Goal: Download file/media

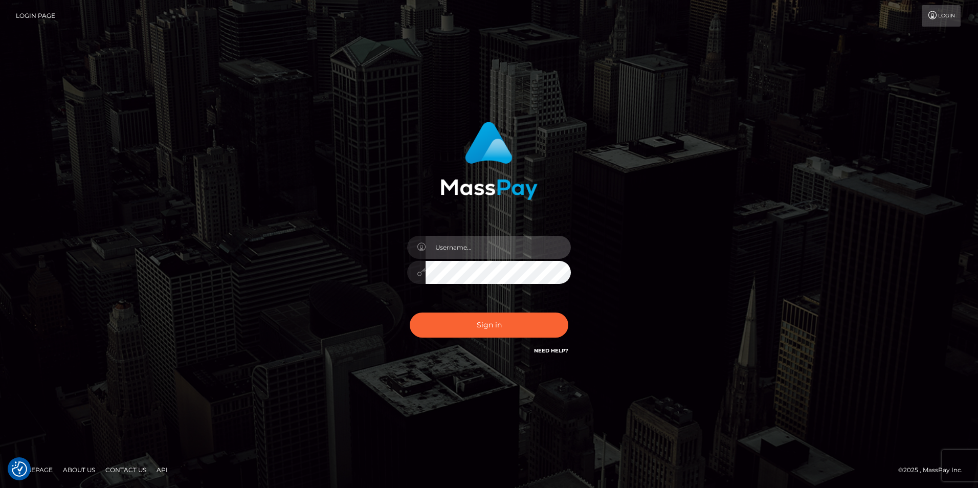
type input "Simone Hayward"
click at [625, 266] on div "Simone Hayward" at bounding box center [489, 244] width 284 height 260
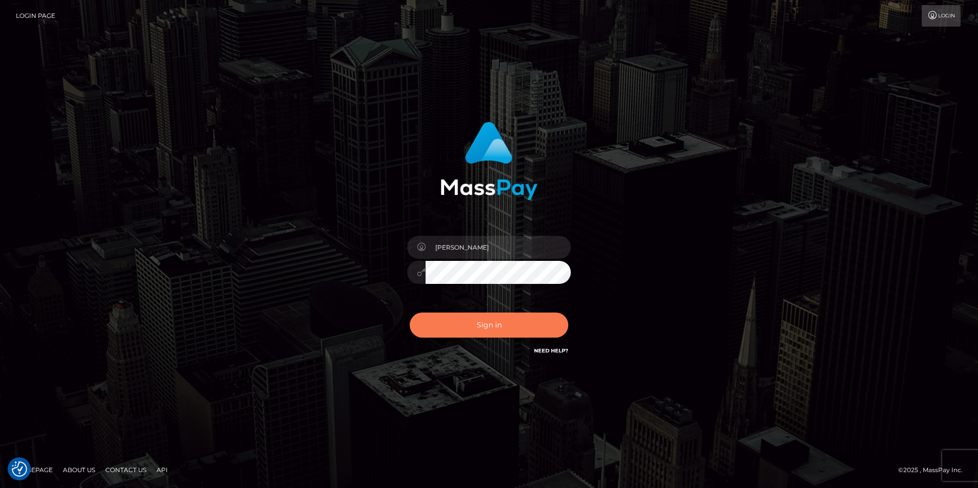
click at [522, 325] on button "Sign in" at bounding box center [489, 325] width 159 height 25
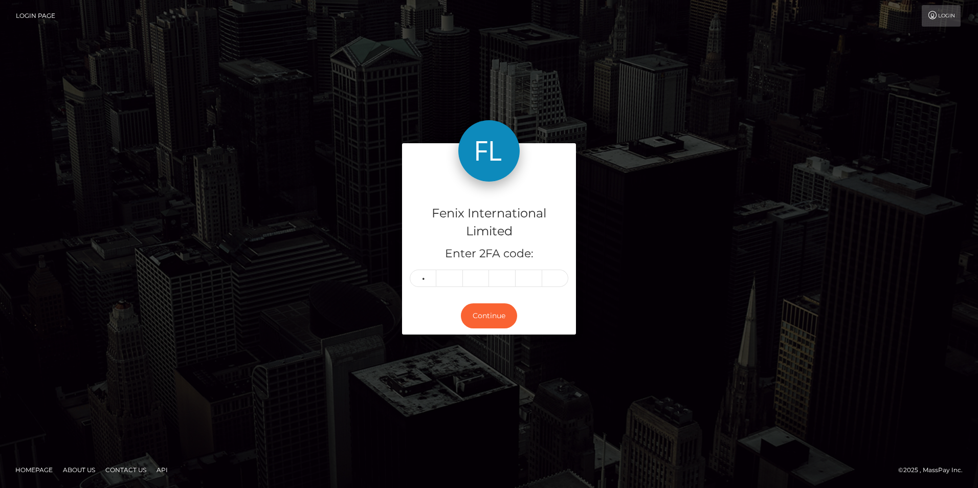
type input "6"
type input "4"
type input "6"
type input "0"
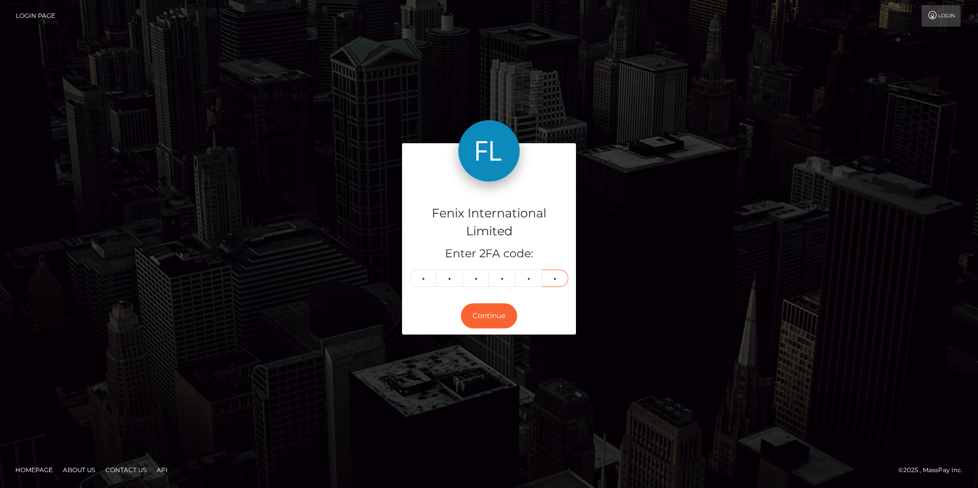
type input "8"
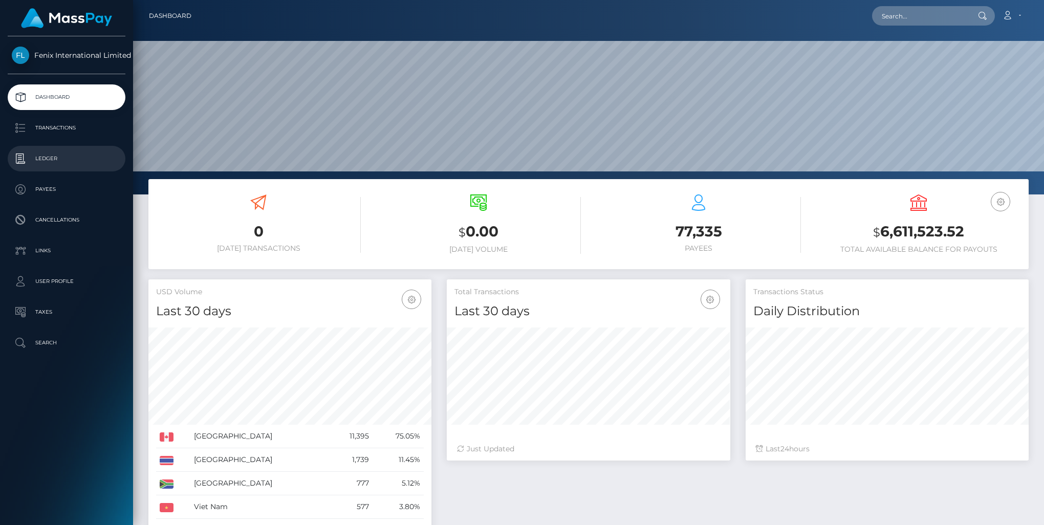
click at [63, 157] on p "Ledger" at bounding box center [66, 158] width 109 height 15
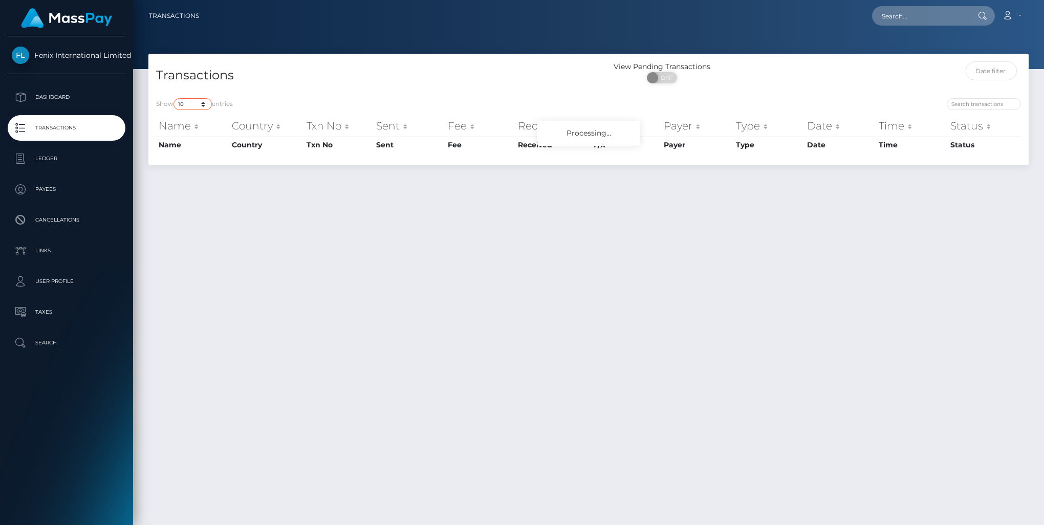
click at [186, 103] on select "10 25 50 100 250 500 1,000 3,500" at bounding box center [192, 104] width 38 height 12
select select "3500"
click at [174, 99] on select "10 25 50 100 250 500 1,000 3,500" at bounding box center [192, 104] width 38 height 12
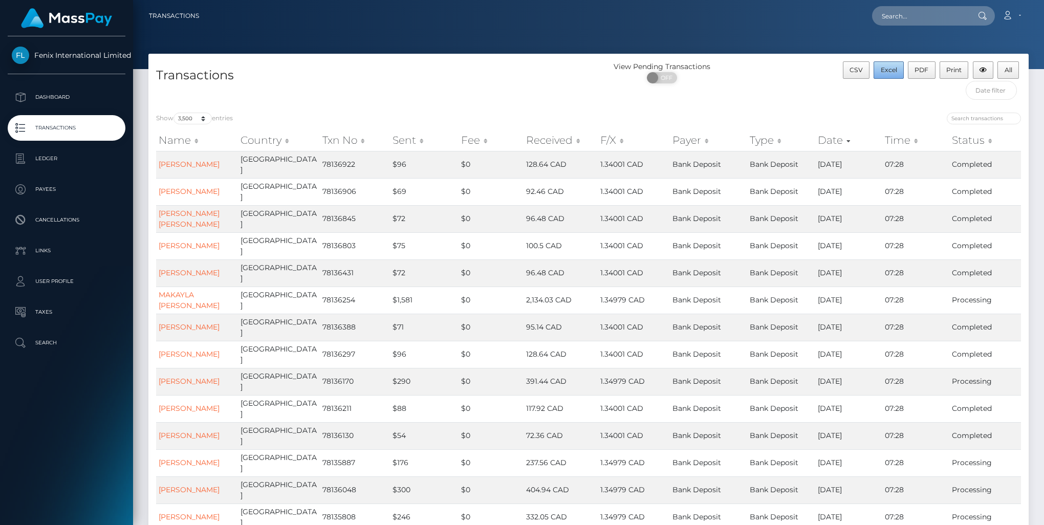
drag, startPoint x: 890, startPoint y: 68, endPoint x: 883, endPoint y: 85, distance: 18.5
click at [890, 68] on span "Excel" at bounding box center [889, 70] width 16 height 8
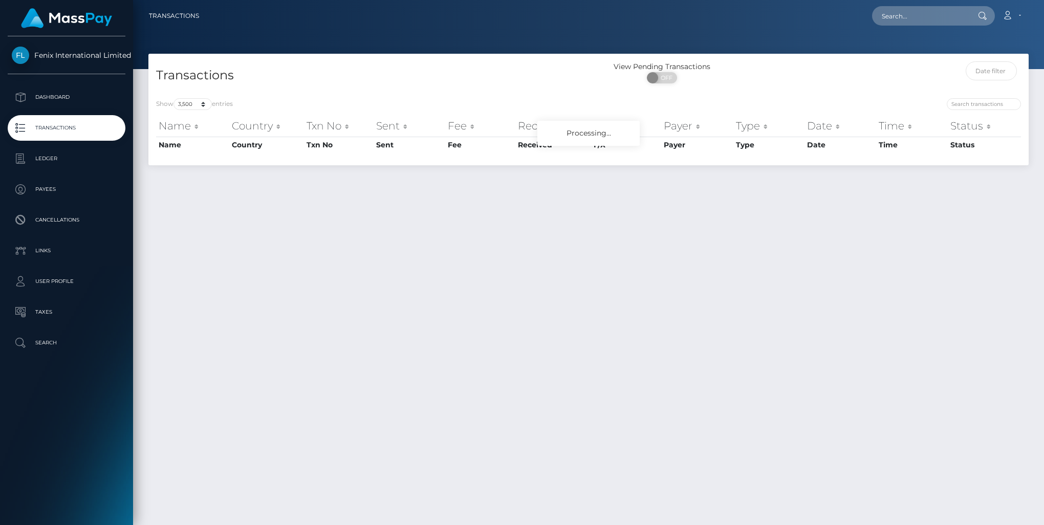
select select "3500"
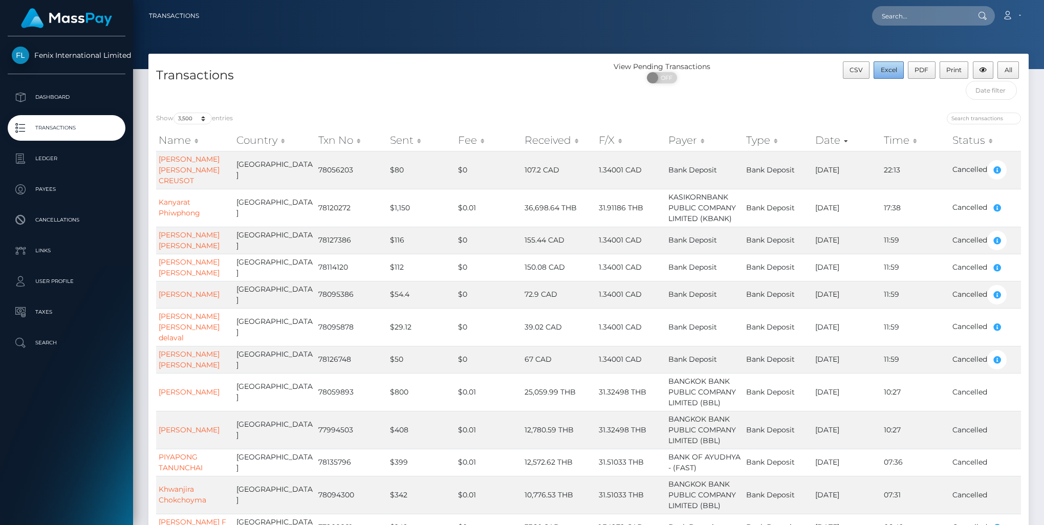
click at [885, 71] on span "Excel" at bounding box center [889, 70] width 16 height 8
